Goal: Information Seeking & Learning: Learn about a topic

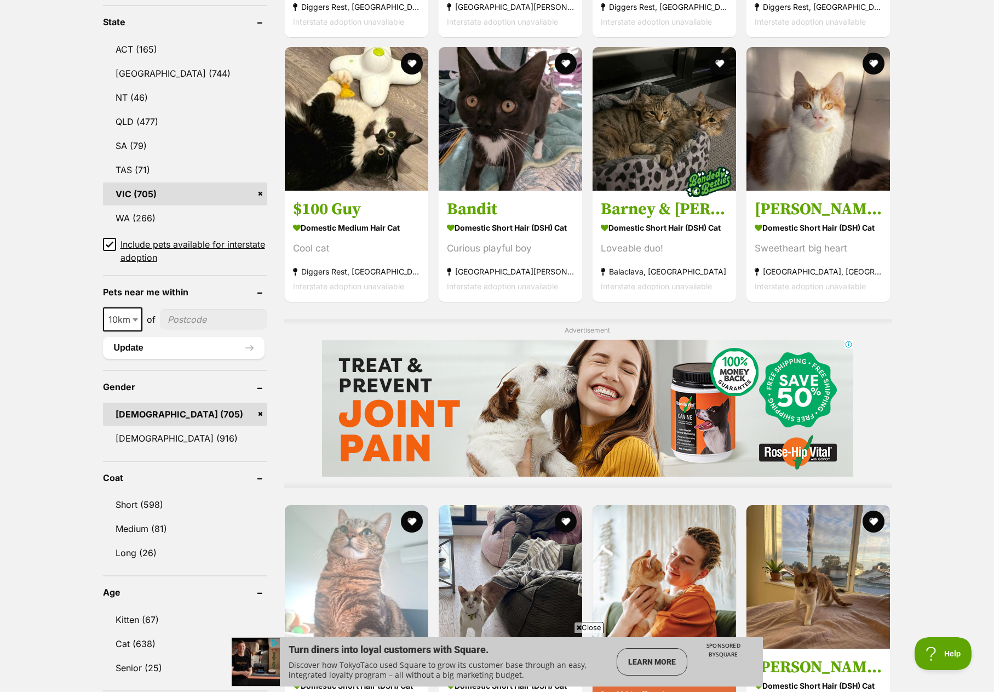
scroll to position [603, 0]
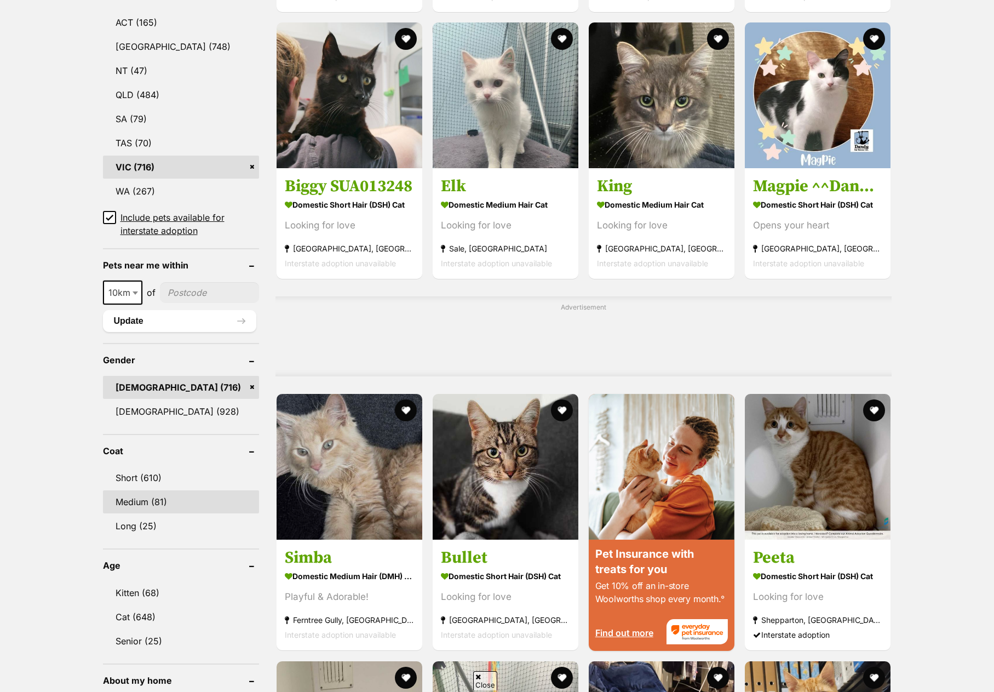
click at [130, 490] on link "Medium (81)" at bounding box center [181, 501] width 156 height 23
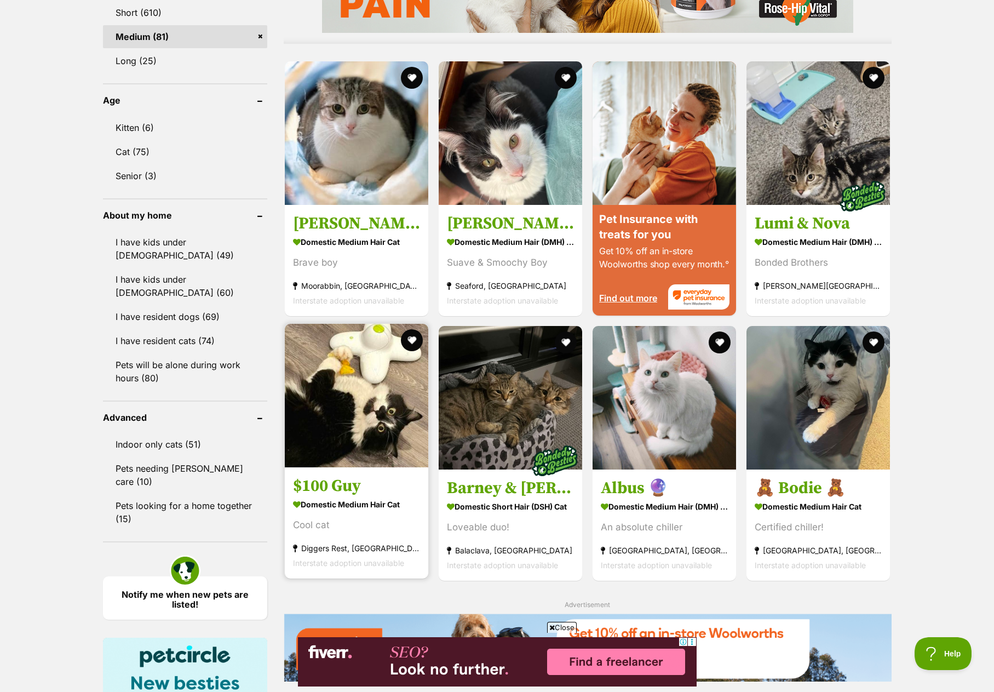
scroll to position [986, 0]
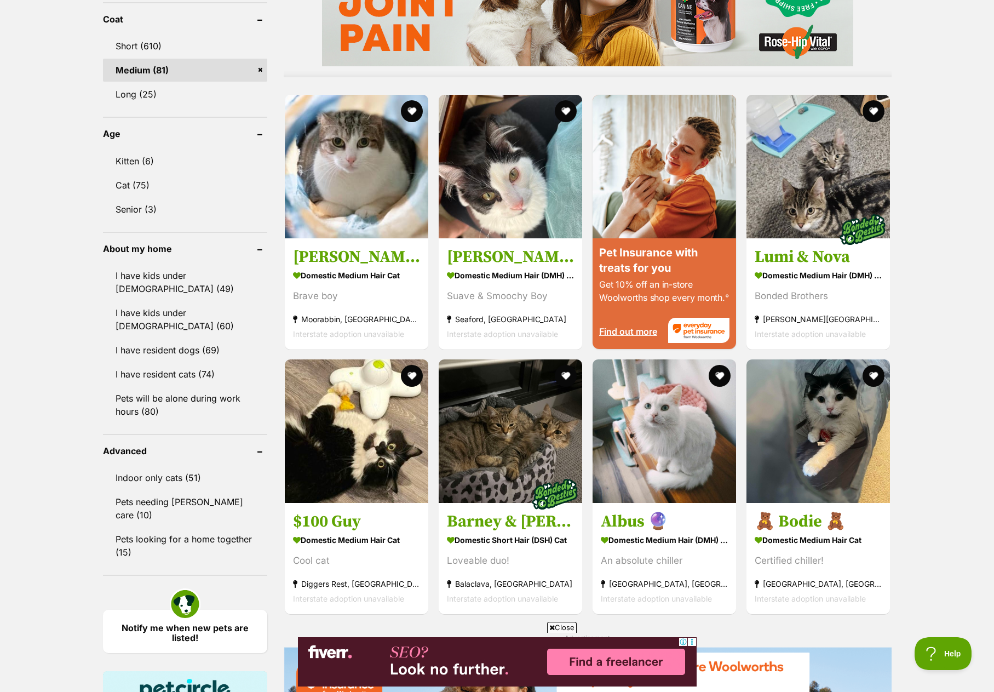
click at [260, 65] on link "Medium (81)" at bounding box center [185, 70] width 164 height 23
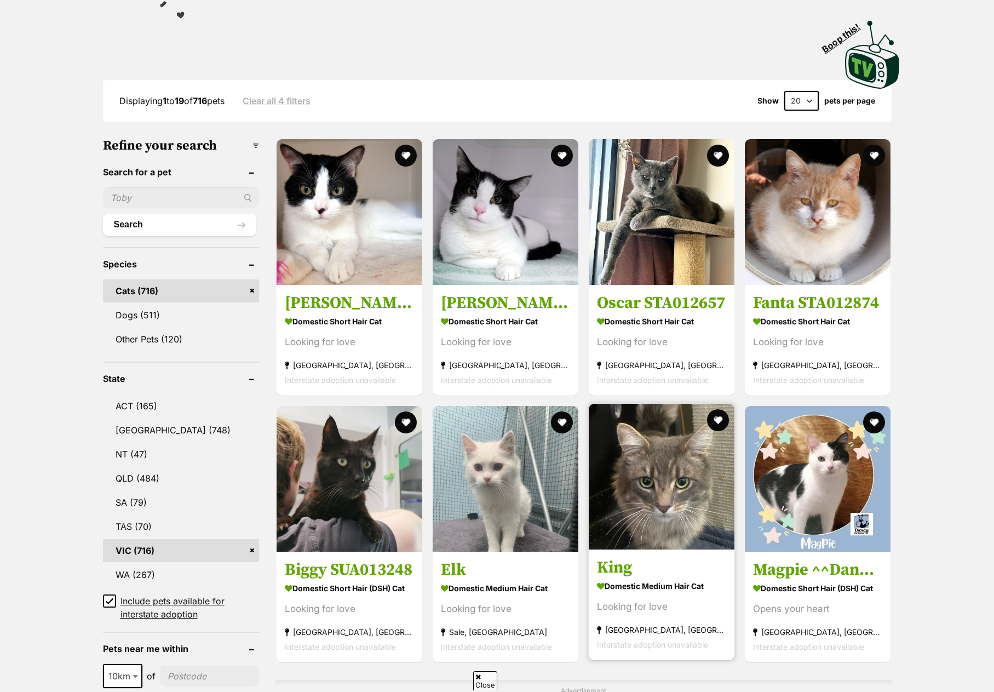
click at [645, 423] on img at bounding box center [662, 477] width 146 height 146
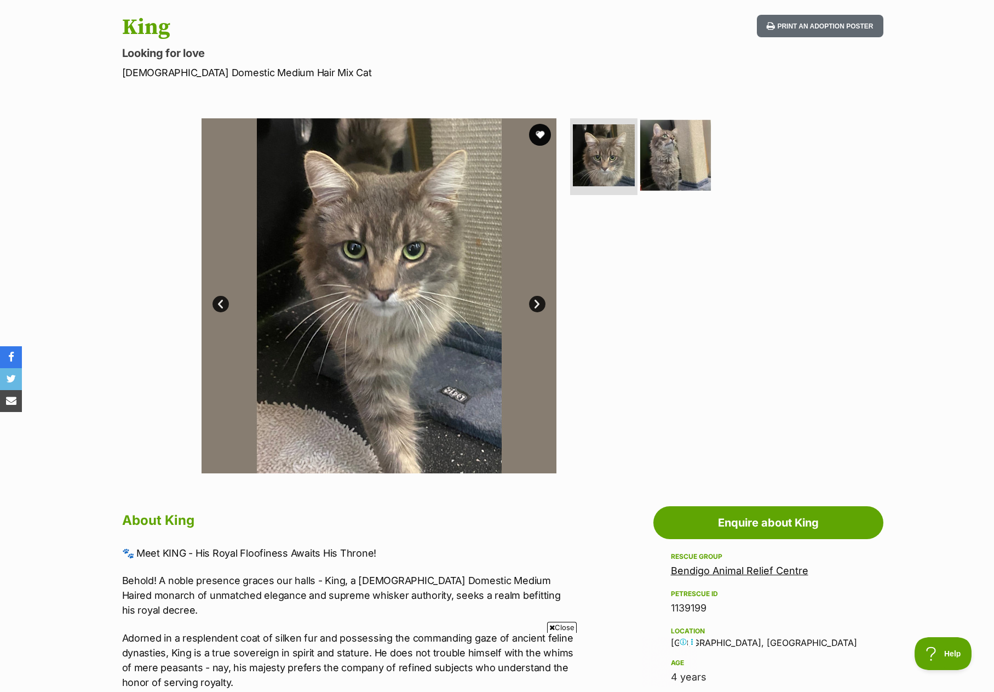
click at [677, 164] on img at bounding box center [675, 155] width 71 height 71
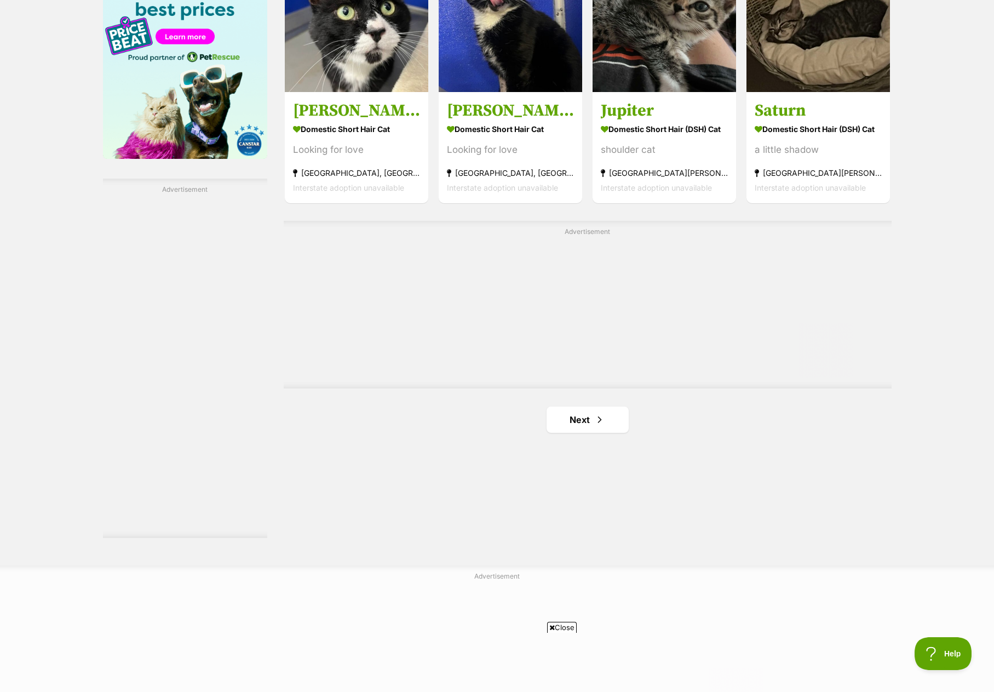
scroll to position [1808, 0]
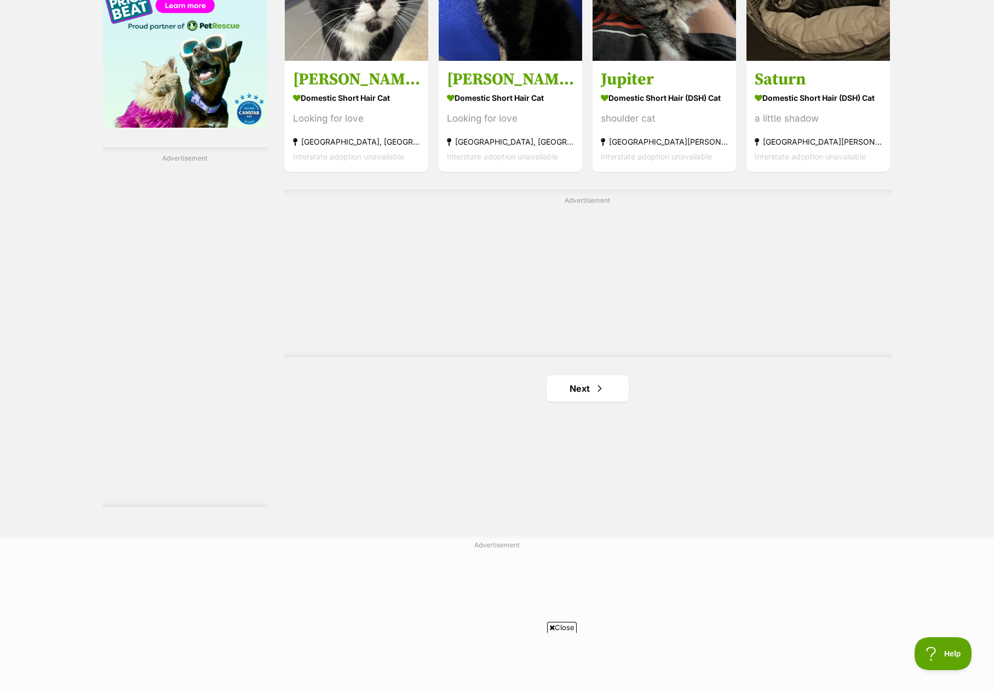
click at [566, 376] on link "Next" at bounding box center [588, 388] width 82 height 26
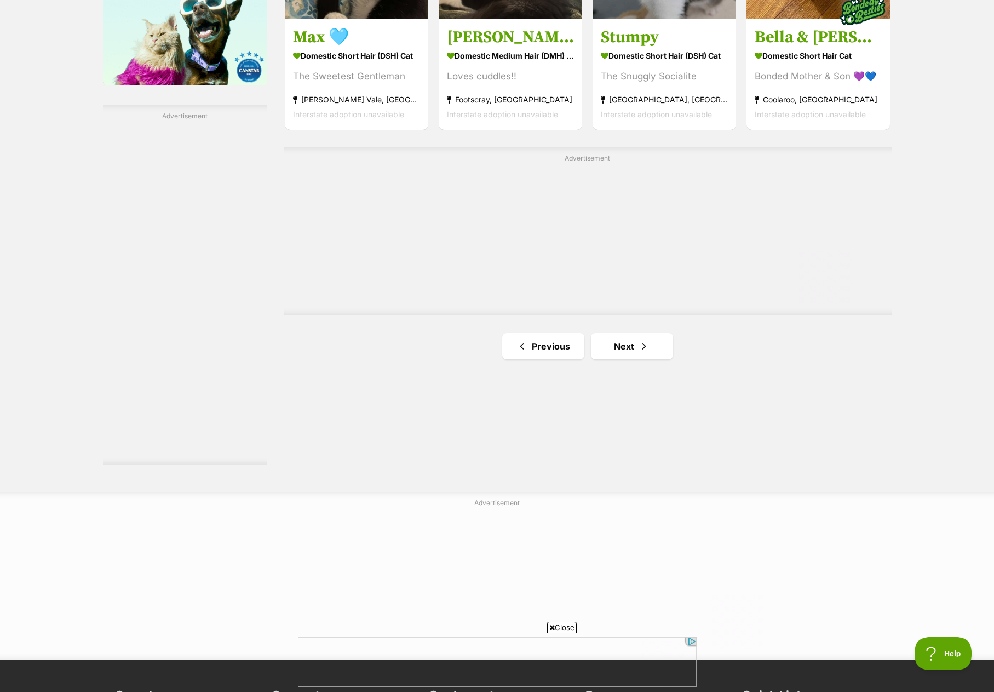
scroll to position [1862, 0]
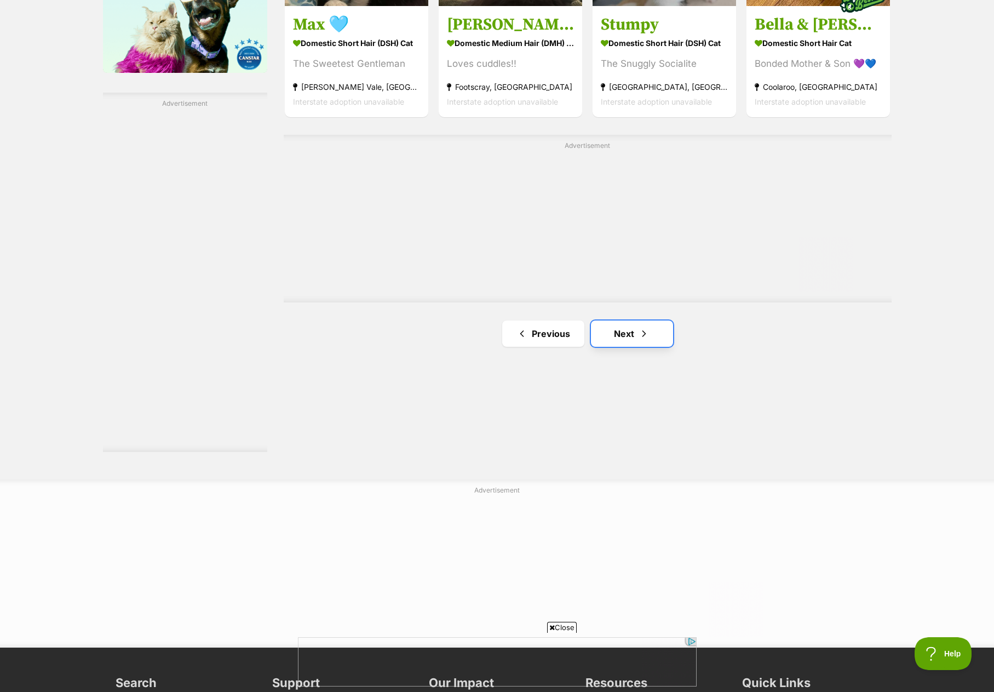
click at [601, 331] on link "Next" at bounding box center [632, 333] width 82 height 26
